Goal: Check status

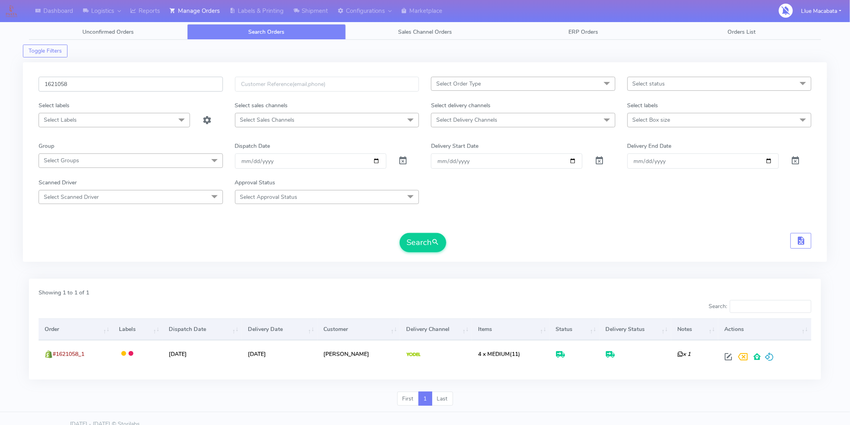
click at [77, 83] on input "1621058" at bounding box center [131, 84] width 184 height 15
paste input "19177"
click at [399, 233] on button "Search" at bounding box center [422, 242] width 47 height 19
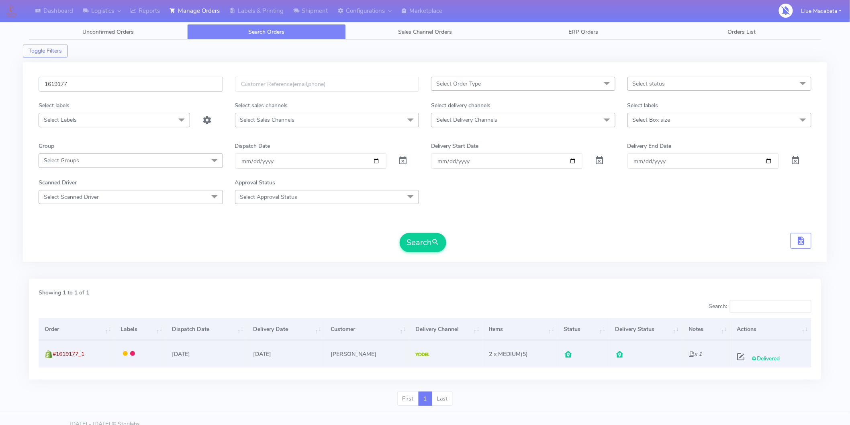
type input "1619177"
click at [738, 356] on span at bounding box center [740, 359] width 14 height 8
select select "5"
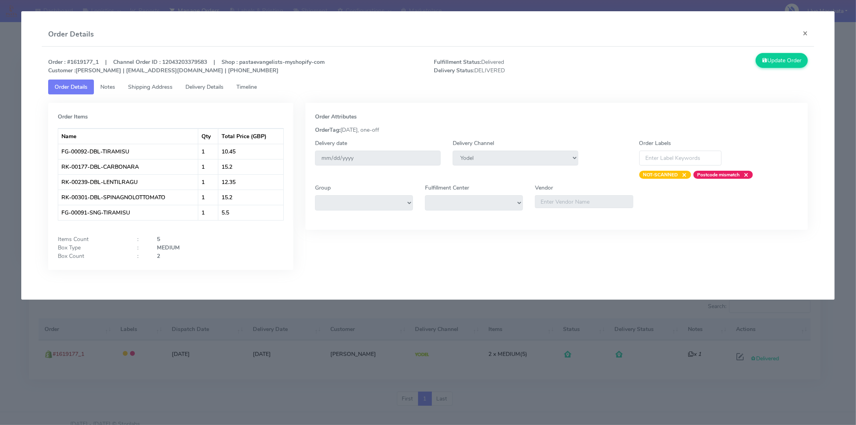
click at [255, 84] on span "Timeline" at bounding box center [246, 87] width 20 height 8
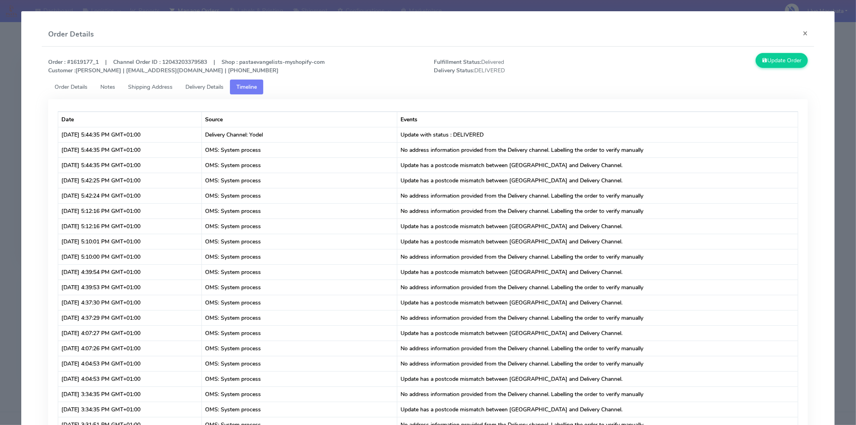
click at [213, 84] on span "Delivery Details" at bounding box center [204, 87] width 38 height 8
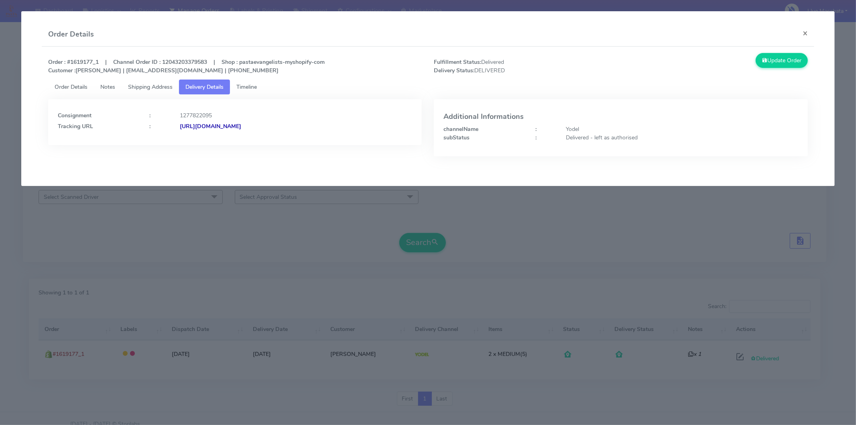
click at [241, 126] on strong "[URL][DOMAIN_NAME]" at bounding box center [210, 126] width 61 height 8
